Goal: Information Seeking & Learning: Compare options

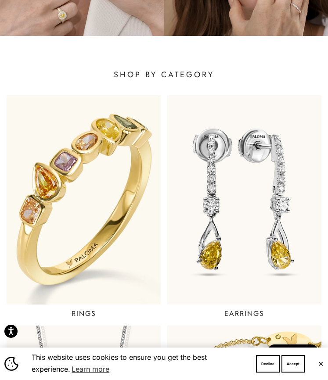
scroll to position [135, 0]
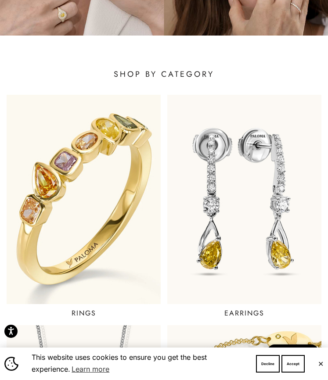
click at [78, 261] on img at bounding box center [83, 200] width 185 height 252
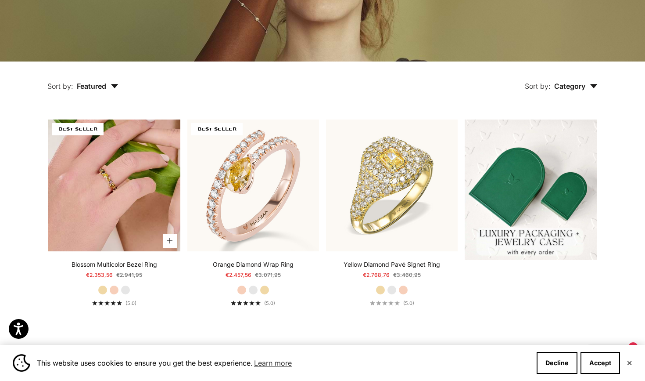
scroll to position [178, 0]
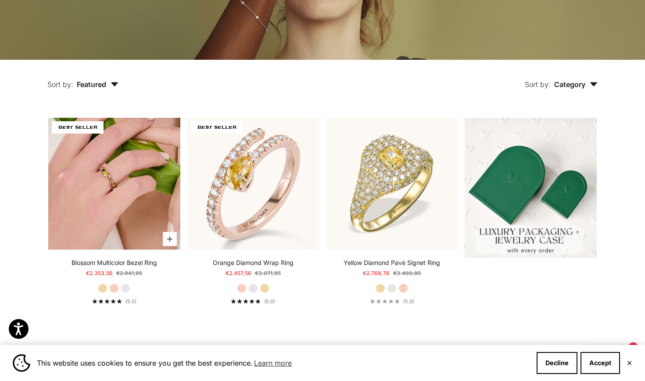
click at [122, 223] on img at bounding box center [114, 184] width 132 height 132
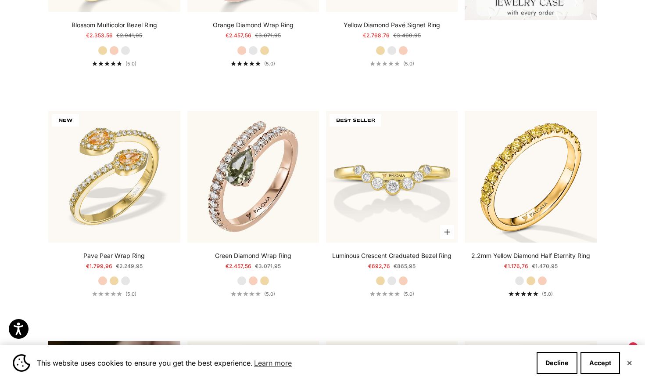
scroll to position [418, 0]
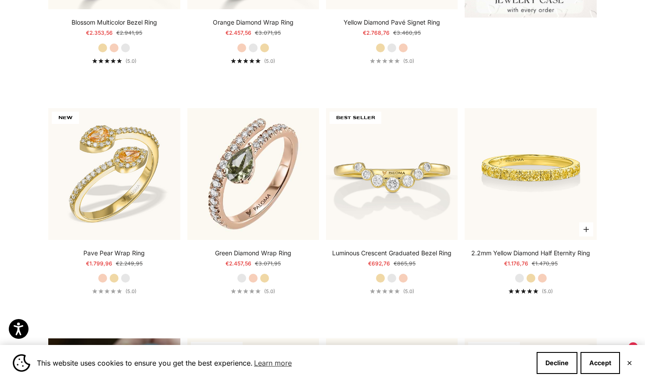
click at [328, 180] on img at bounding box center [531, 174] width 132 height 132
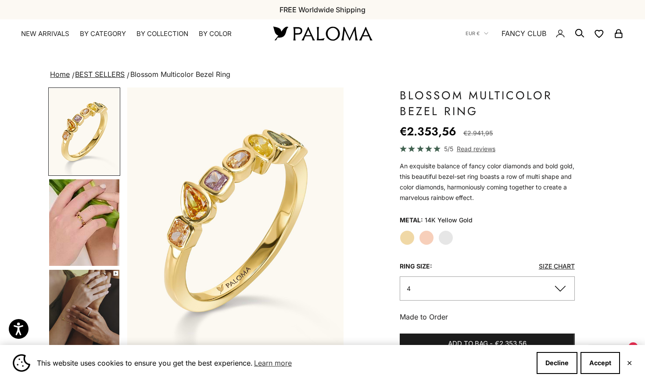
click at [468, 150] on span "Read reviews" at bounding box center [476, 149] width 39 height 10
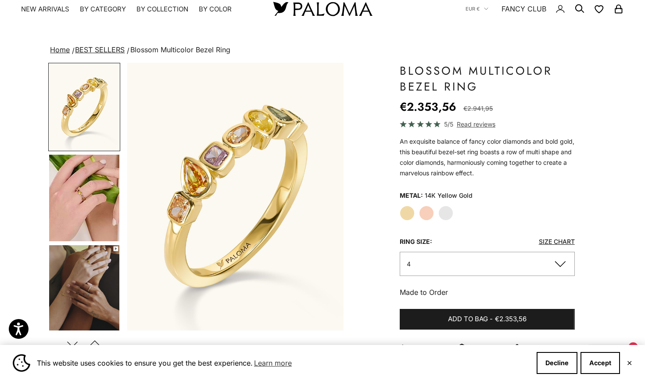
scroll to position [24, 0]
click at [92, 180] on img "Go to item 5" at bounding box center [84, 198] width 70 height 86
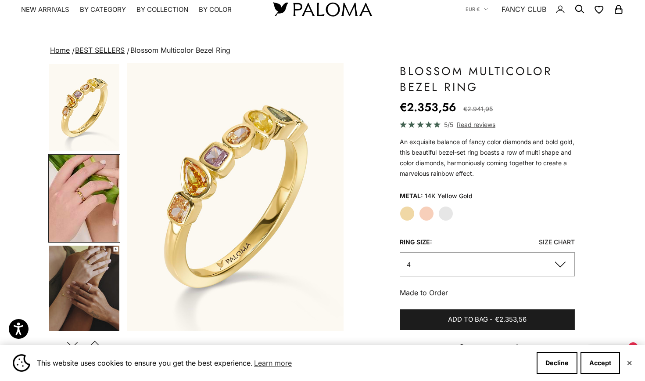
scroll to position [0, 227]
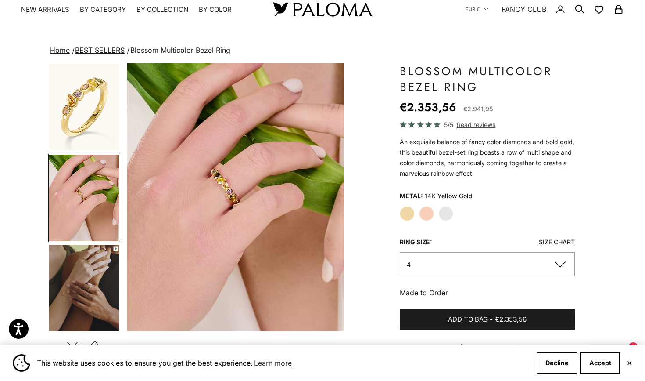
click at [96, 268] on img "Go to item 6" at bounding box center [84, 288] width 70 height 87
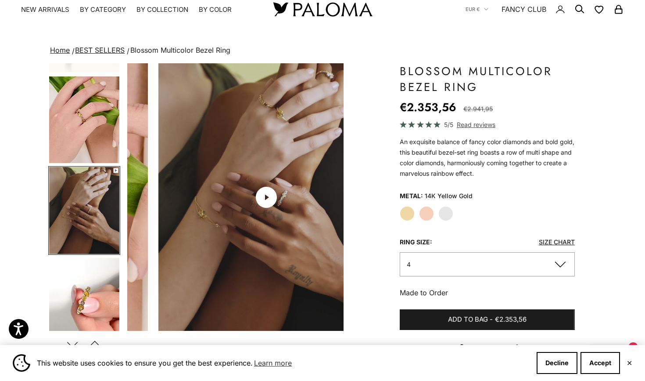
scroll to position [0, 454]
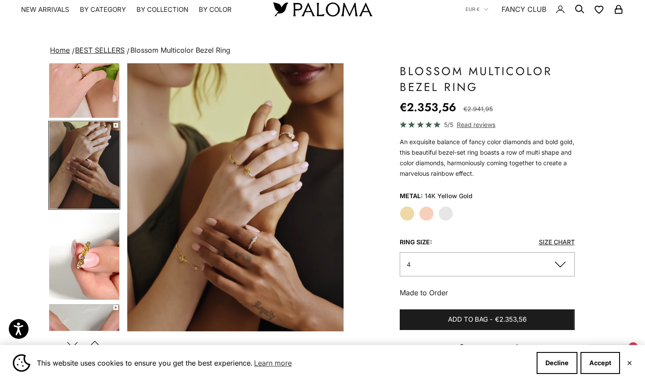
click at [84, 269] on img "Go to item 7" at bounding box center [84, 255] width 70 height 87
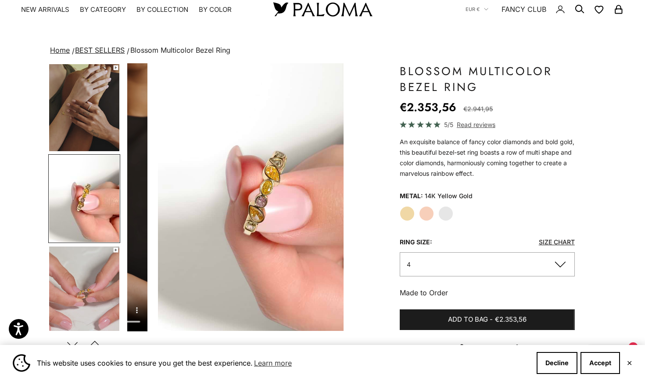
scroll to position [0, 681]
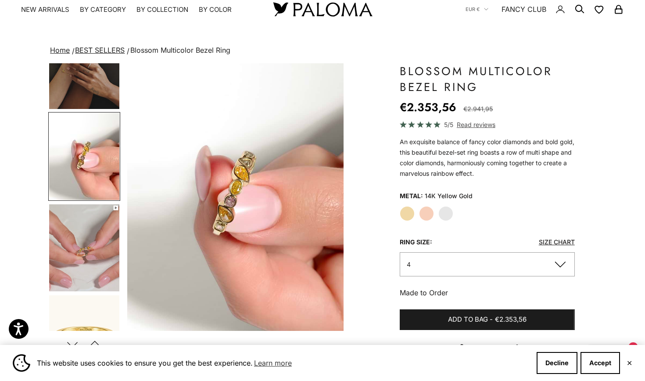
click at [106, 260] on img "Go to item 8" at bounding box center [84, 247] width 70 height 87
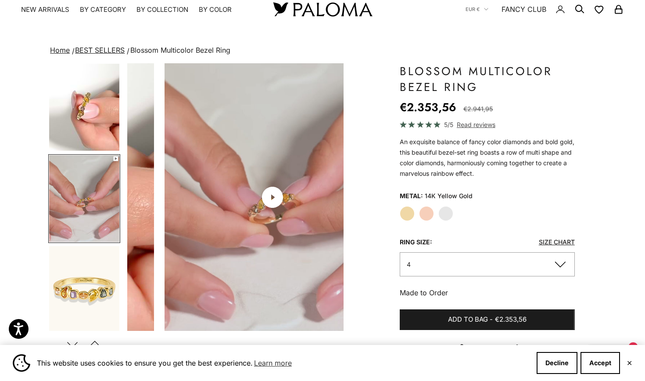
scroll to position [0, 908]
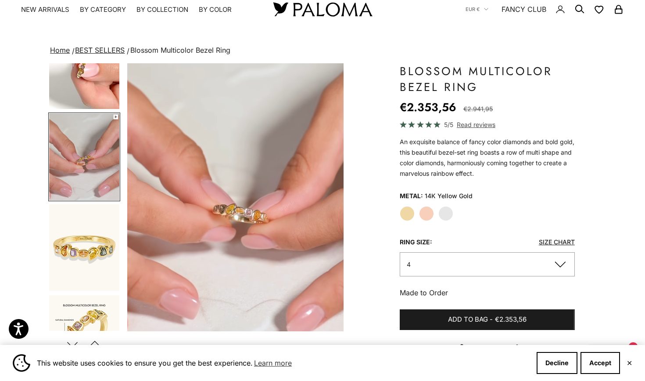
click at [97, 279] on img "Go to item 9" at bounding box center [84, 247] width 70 height 86
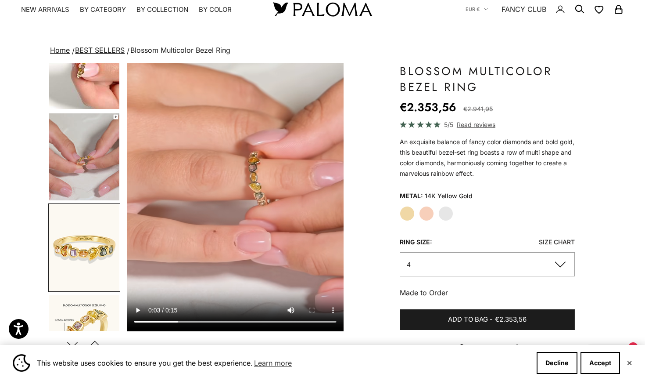
scroll to position [0, 1135]
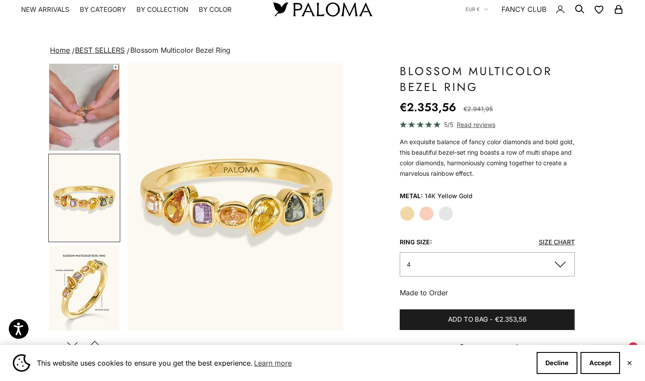
click at [92, 286] on img "Go to item 10" at bounding box center [84, 288] width 70 height 87
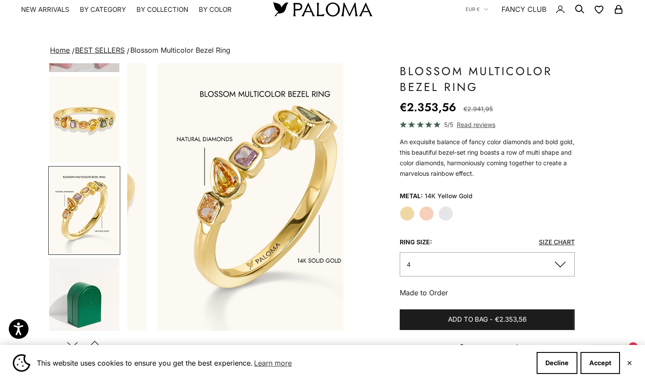
scroll to position [0, 1361]
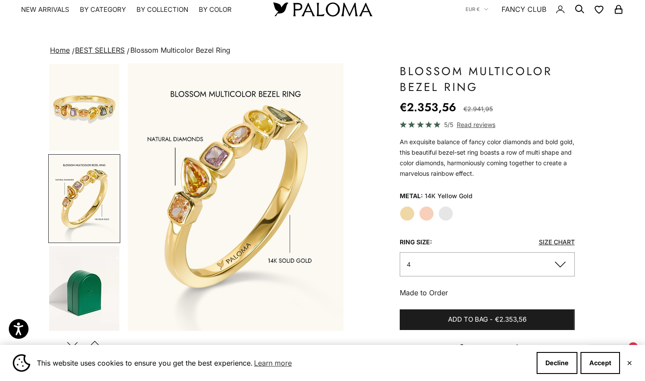
click at [81, 282] on img "Go to item 13" at bounding box center [84, 289] width 70 height 86
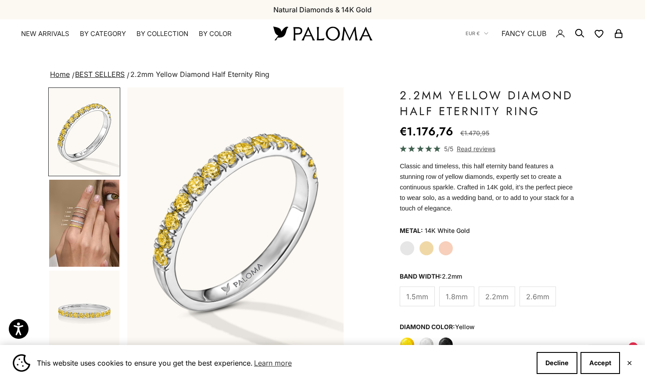
click at [86, 246] on img "Go to item 4" at bounding box center [84, 223] width 70 height 87
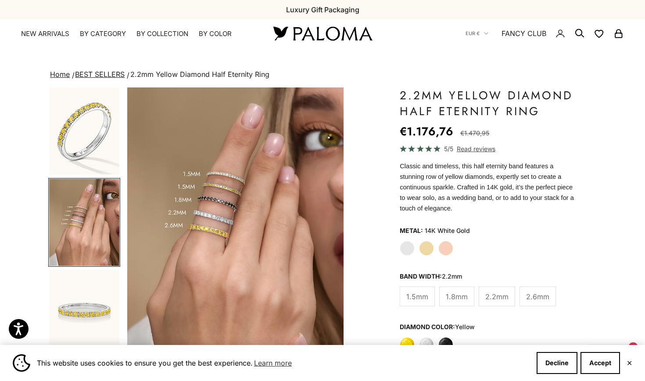
click at [543, 294] on span "2.6mm" at bounding box center [537, 296] width 23 height 11
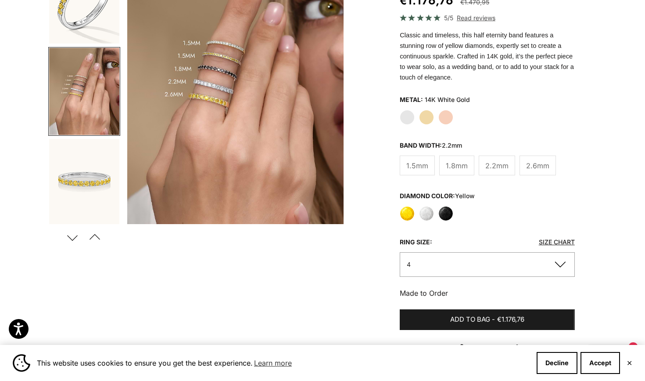
scroll to position [133, 0]
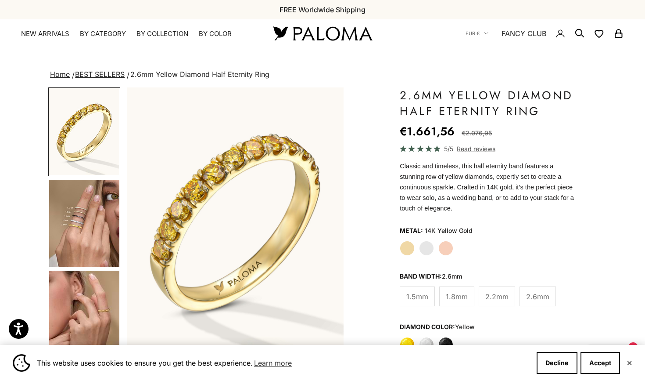
click at [76, 235] on img "Go to item 4" at bounding box center [84, 223] width 70 height 87
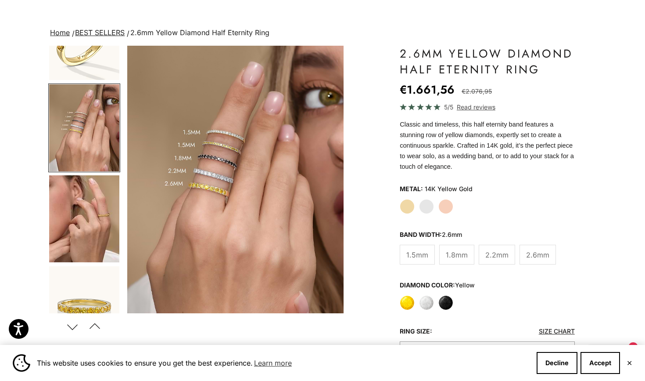
scroll to position [45, 0]
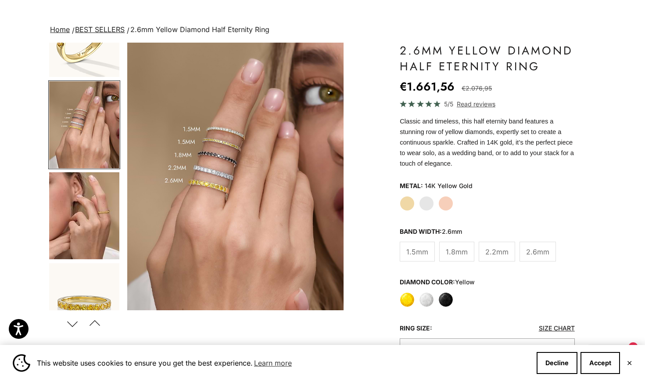
click at [428, 297] on label "White" at bounding box center [426, 299] width 15 height 15
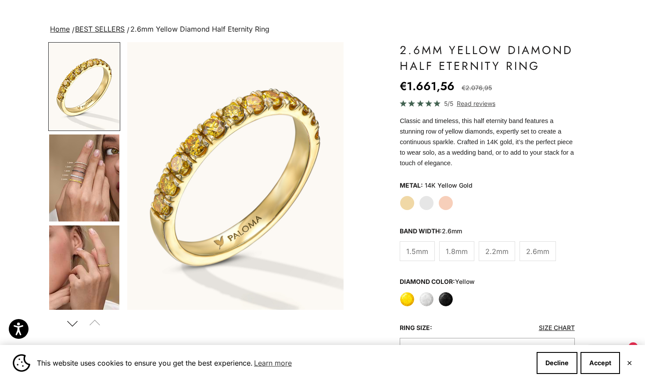
scroll to position [0, 0]
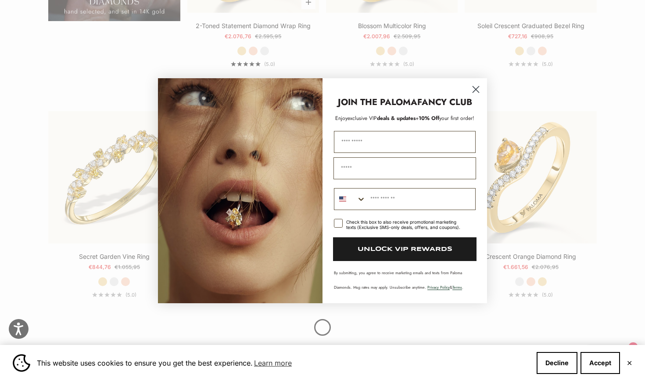
scroll to position [878, 0]
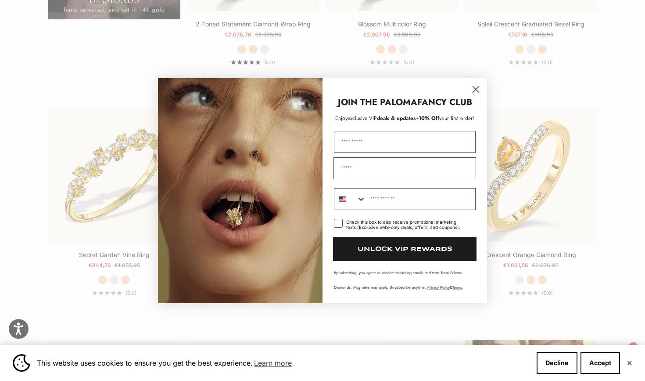
click at [477, 86] on circle "Close dialog" at bounding box center [476, 89] width 14 height 14
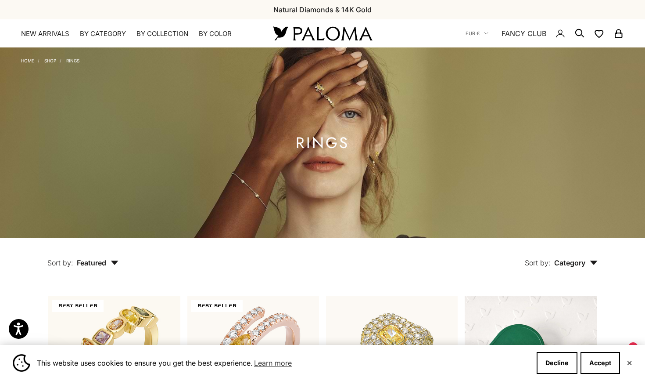
scroll to position [0, 0]
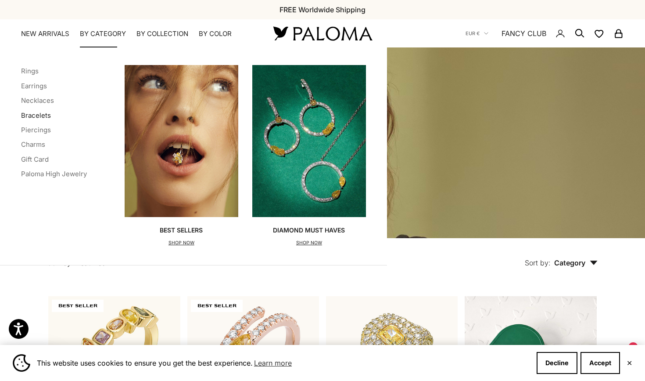
click at [45, 113] on link "Bracelets" at bounding box center [36, 115] width 30 height 8
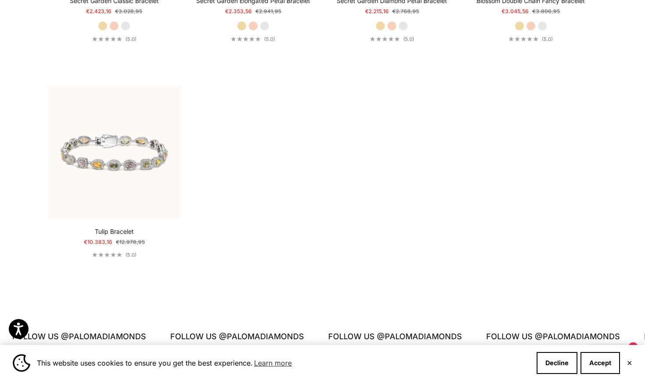
scroll to position [667, 0]
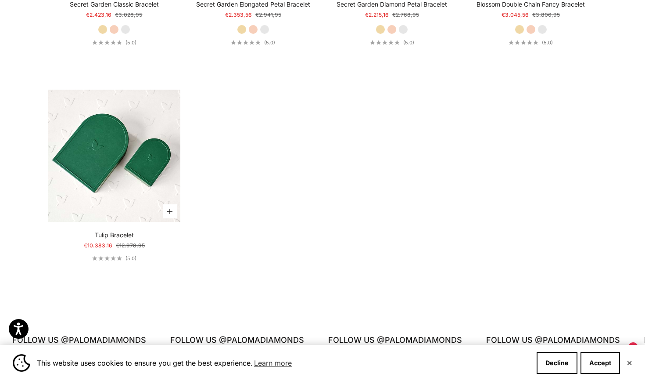
click at [133, 166] on img at bounding box center [114, 156] width 132 height 132
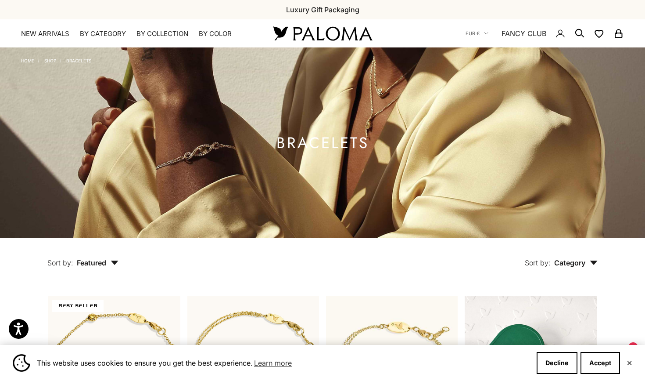
scroll to position [0, 0]
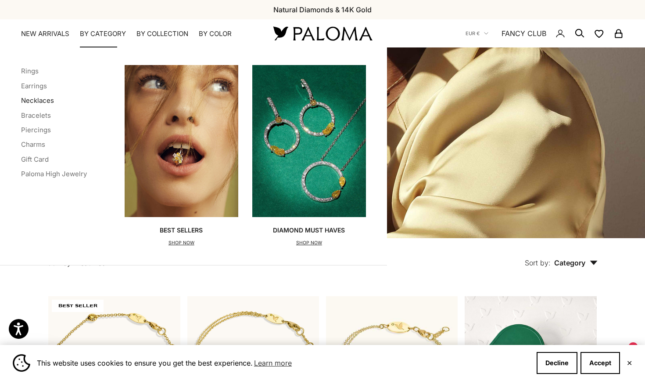
click at [50, 101] on link "Necklaces" at bounding box center [37, 100] width 33 height 8
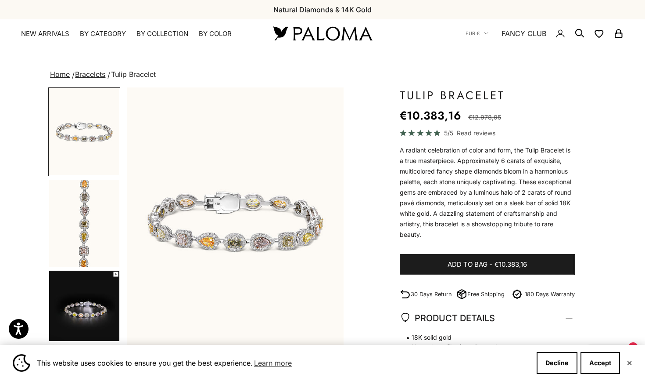
click at [102, 214] on img "Go to item 2" at bounding box center [84, 223] width 70 height 87
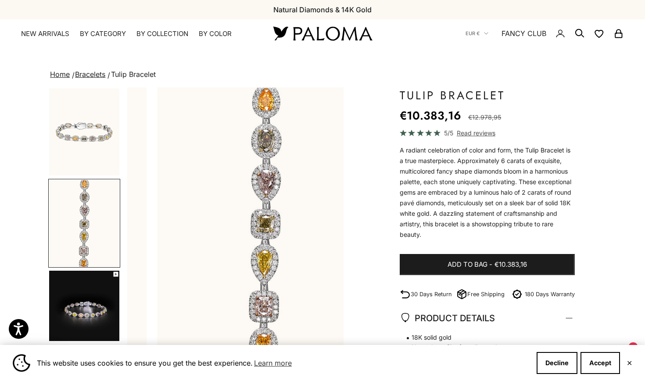
scroll to position [0, 227]
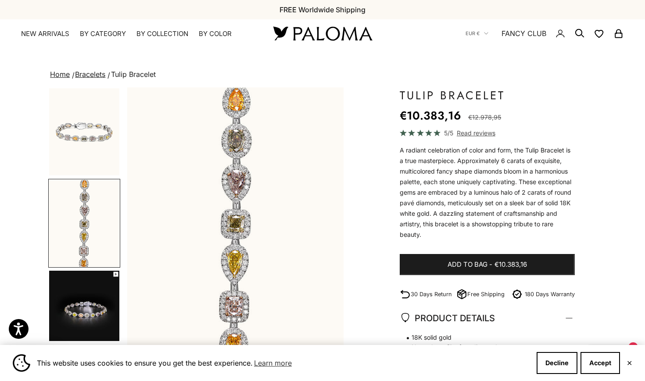
click at [95, 282] on img "Go to item 3" at bounding box center [84, 305] width 70 height 70
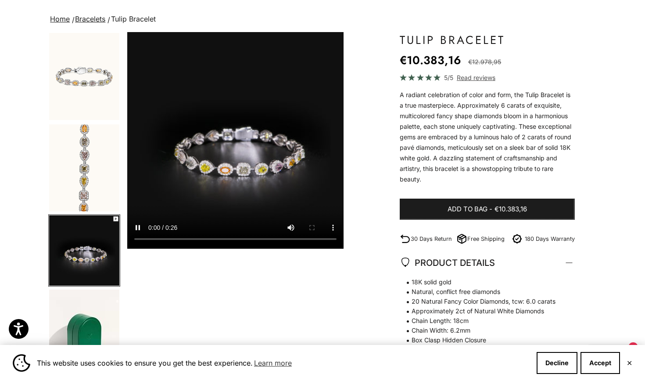
scroll to position [62, 0]
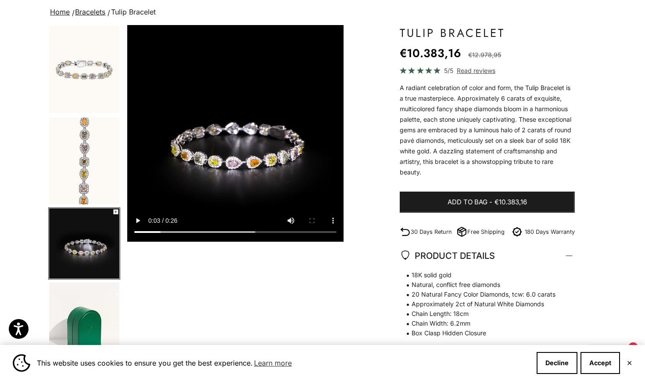
drag, startPoint x: 204, startPoint y: 231, endPoint x: 248, endPoint y: 232, distance: 43.5
click at [248, 232] on div "Save Add to wishlist" at bounding box center [235, 133] width 216 height 216
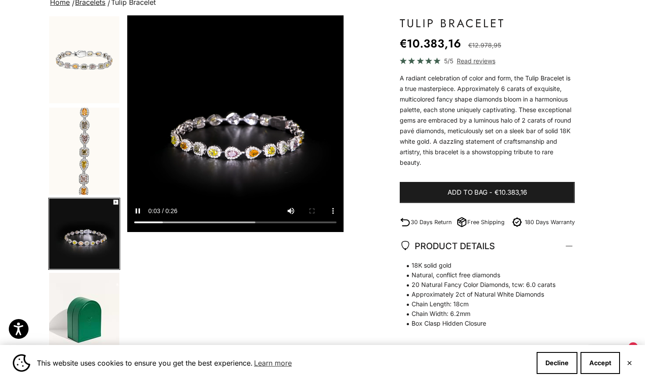
scroll to position [73, 0]
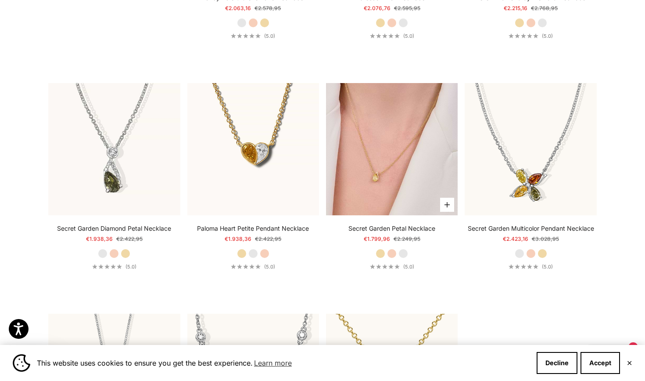
scroll to position [905, 0]
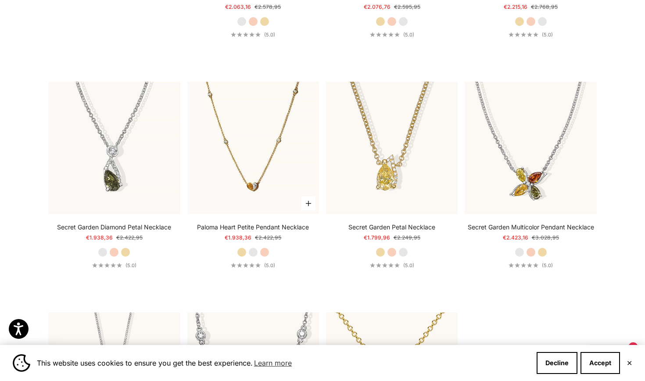
click at [266, 182] on img at bounding box center [253, 148] width 132 height 132
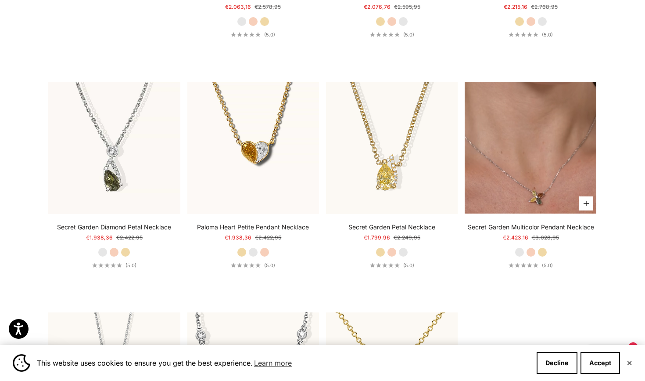
click at [541, 164] on video "#YellowGold\a#RoseGold\a#WhiteGold" at bounding box center [531, 148] width 132 height 132
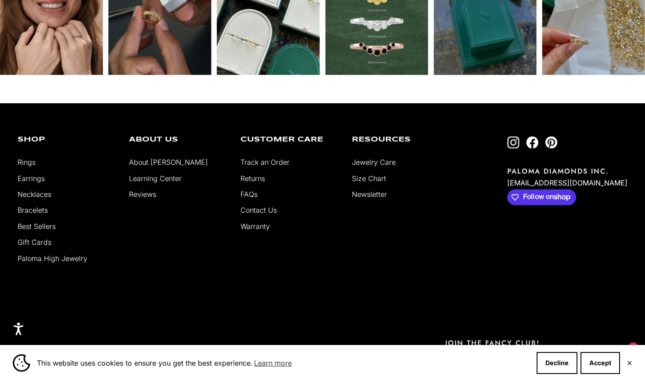
scroll to position [1552, 0]
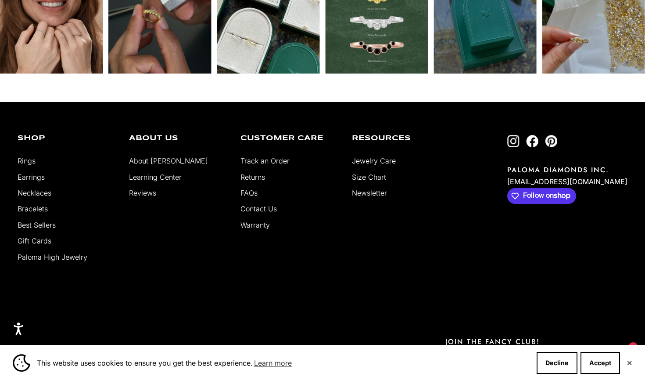
click at [34, 224] on link "Best Sellers" at bounding box center [37, 224] width 38 height 9
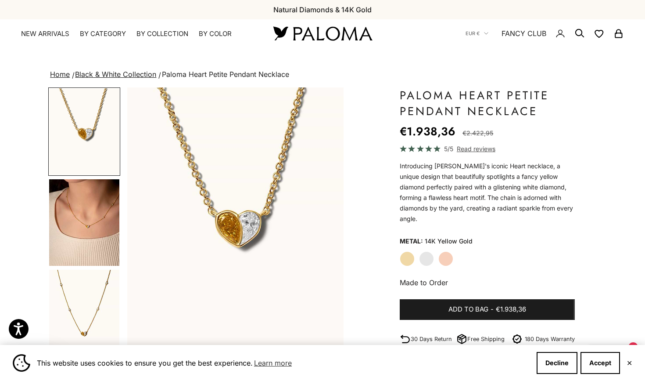
click at [93, 248] on img "Go to item 4" at bounding box center [84, 222] width 70 height 86
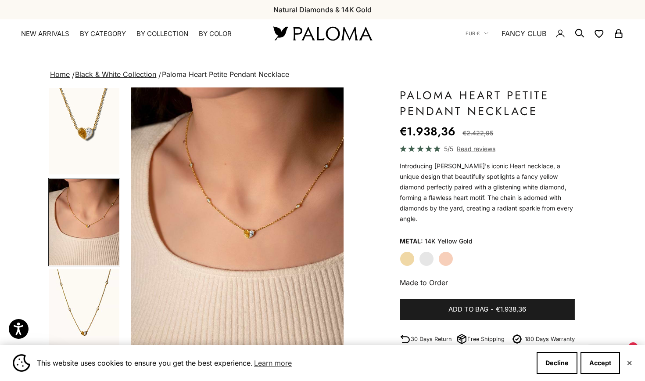
scroll to position [0, 227]
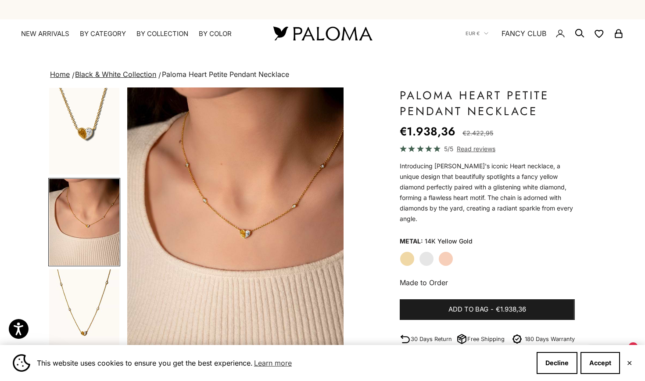
click at [97, 286] on img "Go to item 5" at bounding box center [84, 312] width 70 height 86
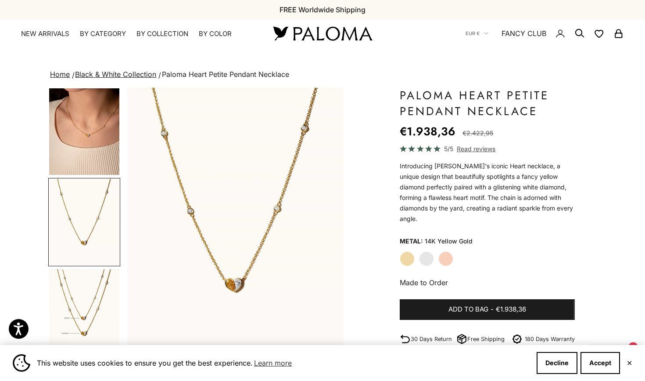
click at [97, 311] on img "Go to item 8" at bounding box center [84, 312] width 70 height 87
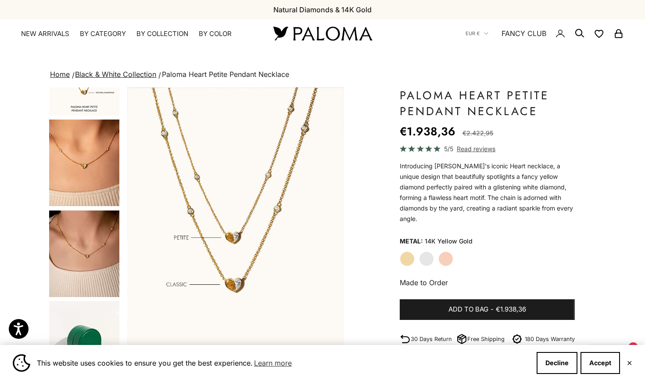
scroll to position [447, 0]
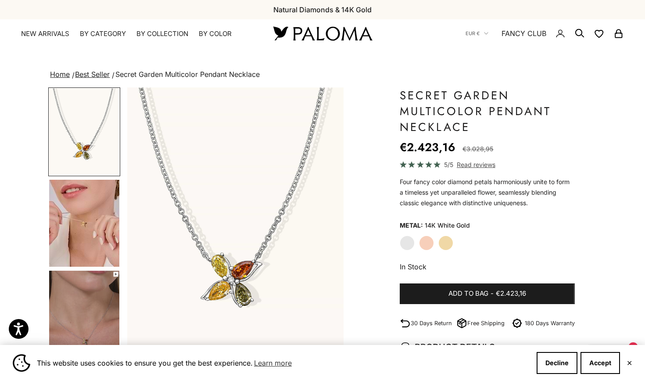
click at [86, 213] on img "Go to item 4" at bounding box center [84, 223] width 70 height 87
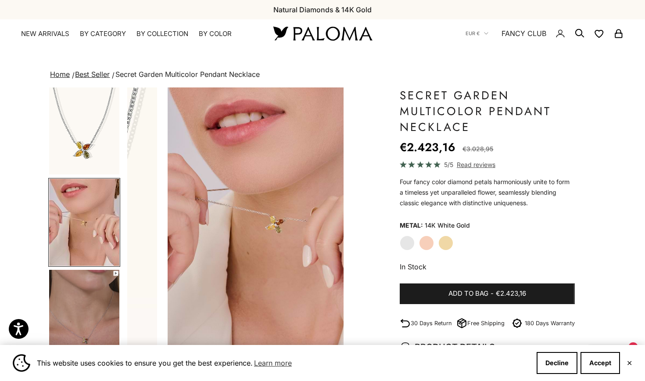
scroll to position [0, 227]
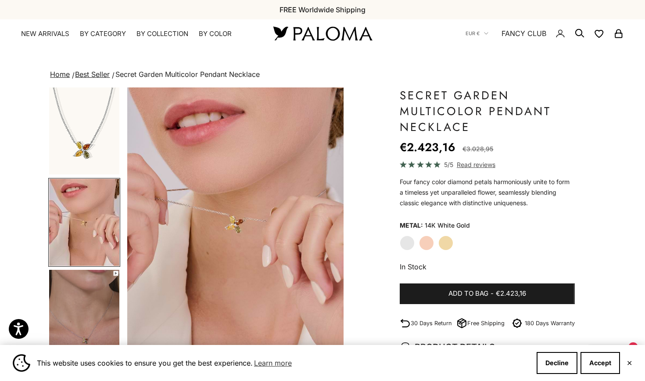
click at [84, 125] on img "Go to item 1" at bounding box center [84, 130] width 70 height 87
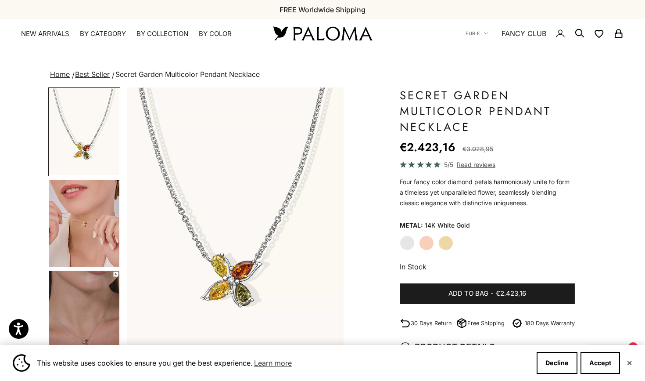
click at [77, 292] on img "Go to item 5" at bounding box center [84, 313] width 70 height 87
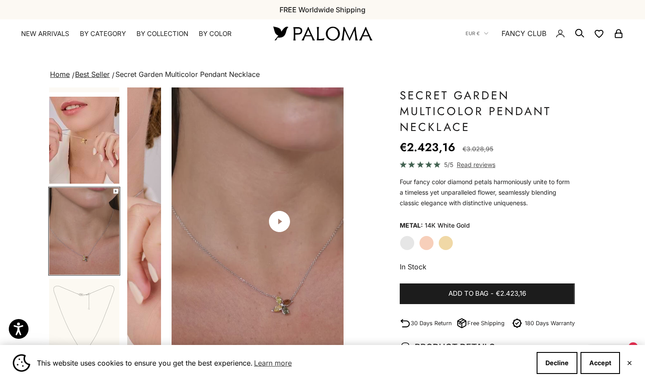
scroll to position [0, 454]
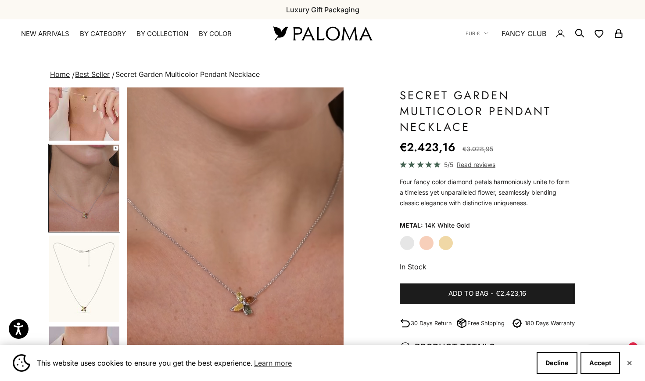
click at [77, 292] on img "Go to item 6" at bounding box center [84, 278] width 70 height 86
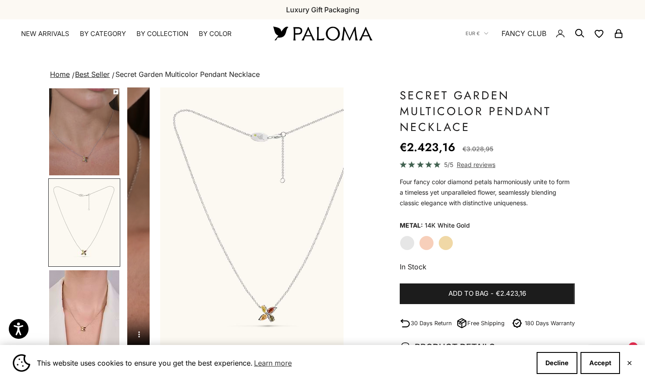
scroll to position [0, 681]
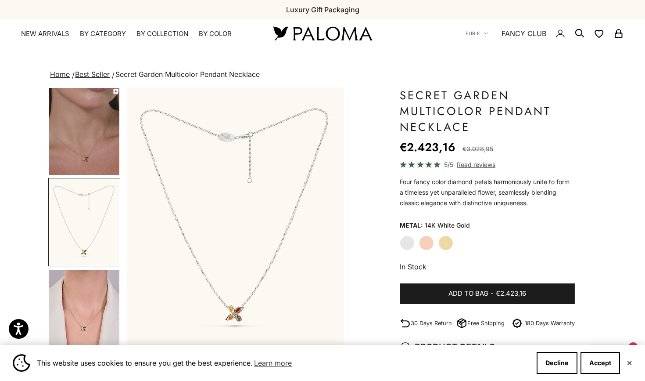
click at [79, 313] on img "Go to item 7" at bounding box center [84, 313] width 70 height 87
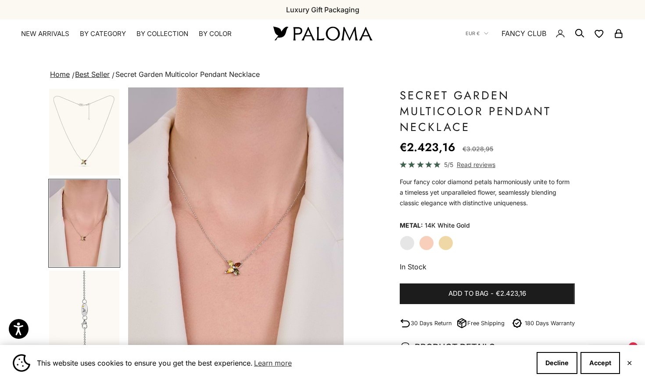
scroll to position [0, 908]
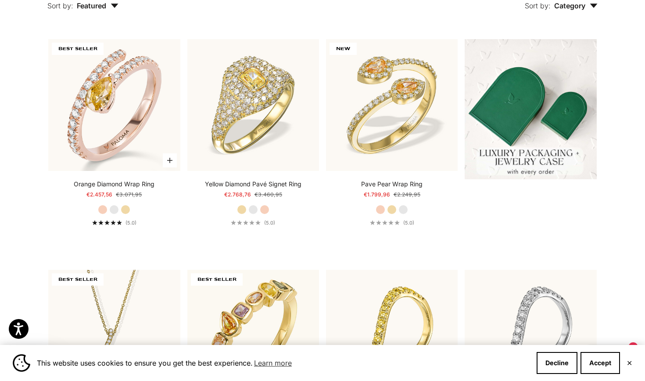
scroll to position [249, 0]
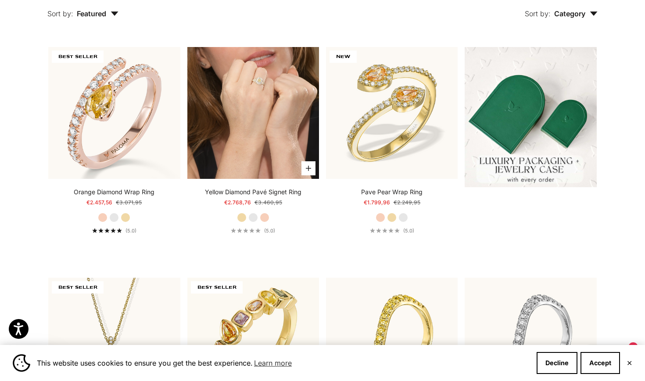
click at [243, 141] on video "#YellowGold\a#WhiteGold\a#RoseGold" at bounding box center [253, 113] width 132 height 132
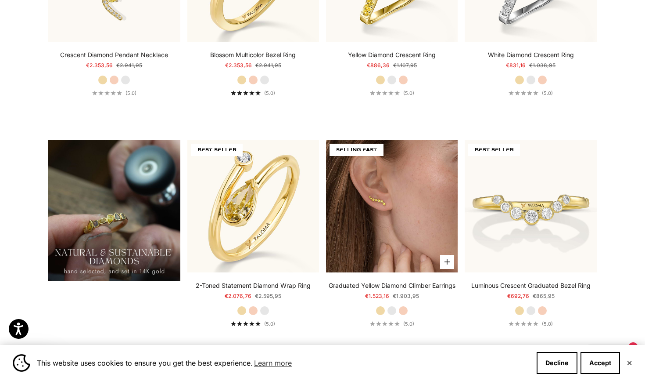
scroll to position [617, 0]
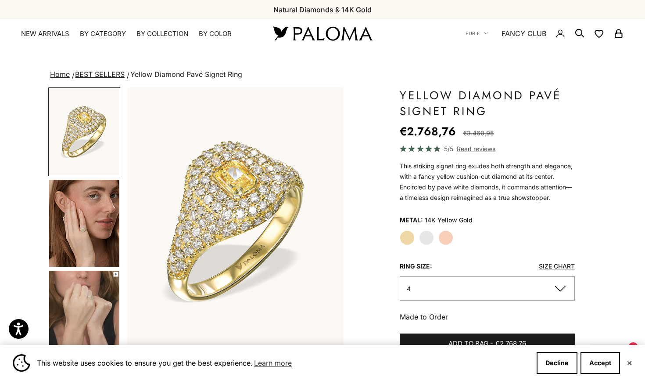
click at [126, 223] on product-gallery "Zoom picture Save Add to wishlist Next Previous Go to item 1" at bounding box center [195, 232] width 295 height 290
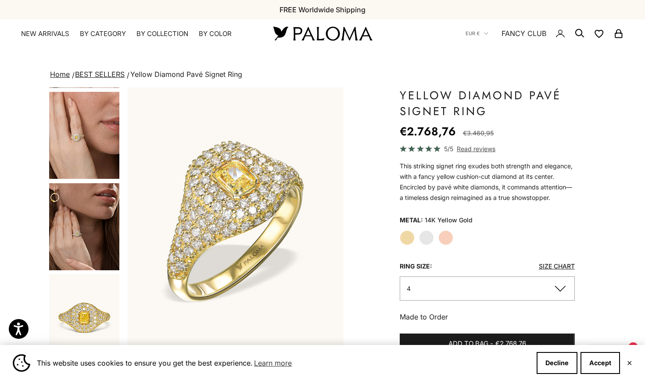
click at [91, 232] on img "Go to item 7" at bounding box center [84, 226] width 70 height 87
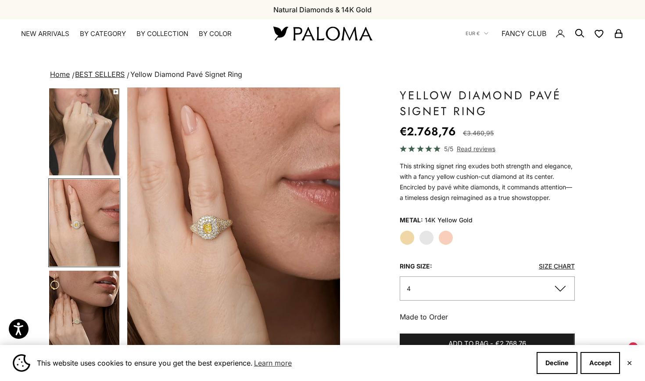
scroll to position [0, 681]
